Goal: Information Seeking & Learning: Learn about a topic

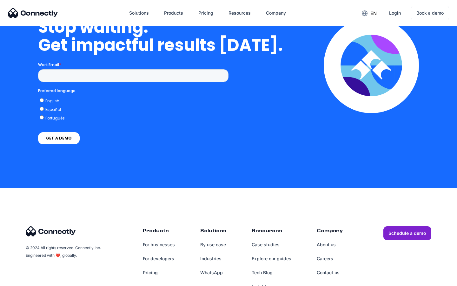
scroll to position [2611, 0]
